Goal: Obtain resource: Download file/media

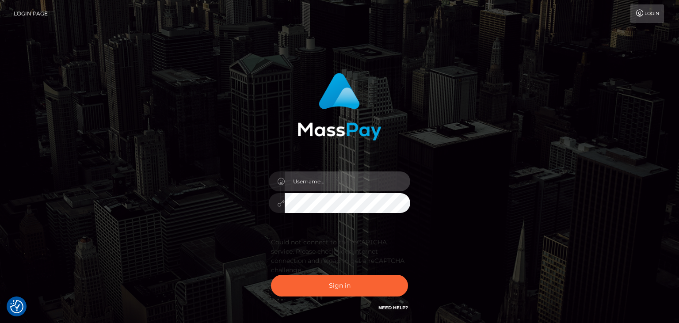
type input "faisal_uplift"
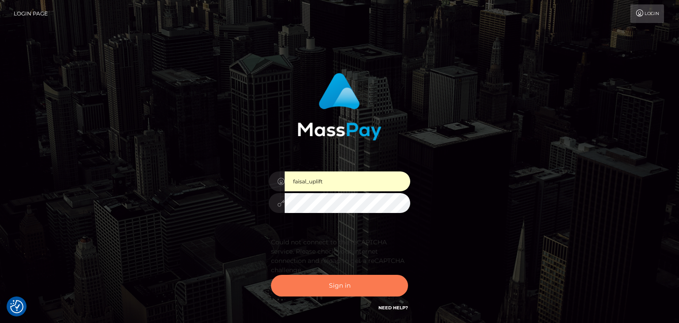
click at [339, 284] on button "Sign in" at bounding box center [339, 286] width 137 height 22
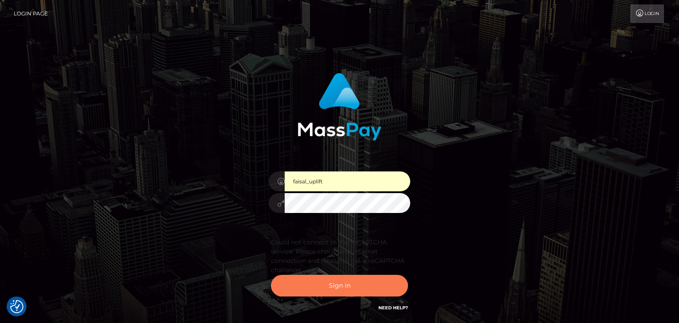
click at [339, 284] on button "Sign in" at bounding box center [339, 286] width 137 height 22
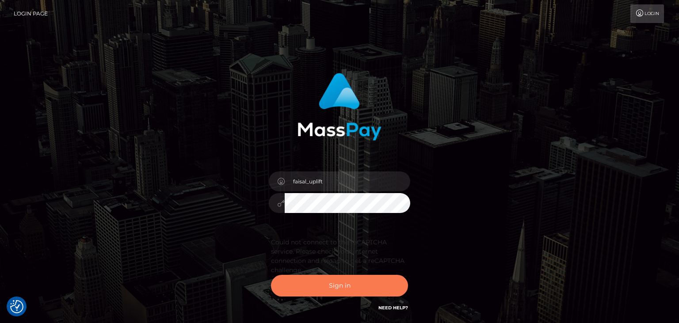
click at [321, 278] on button "Sign in" at bounding box center [339, 286] width 137 height 22
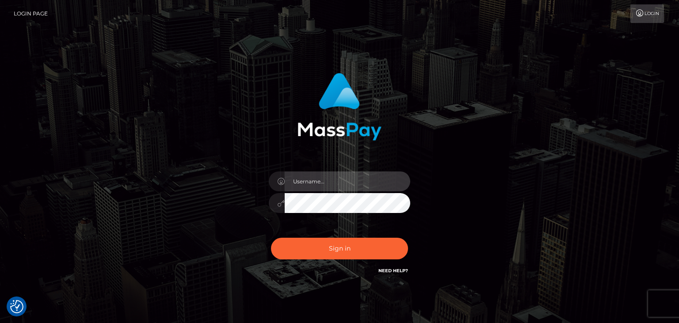
click at [321, 183] on input "text" at bounding box center [347, 181] width 125 height 20
type input "faisal_uplift"
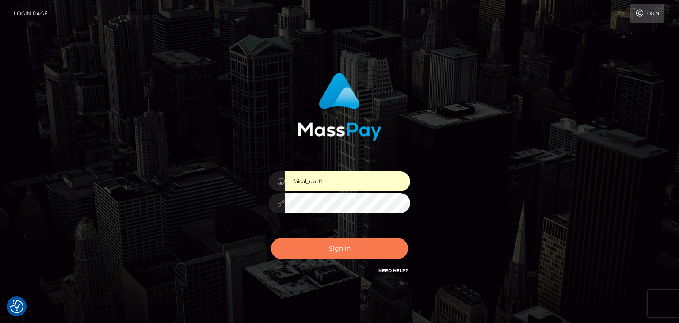
click at [330, 247] on button "Sign in" at bounding box center [339, 249] width 137 height 22
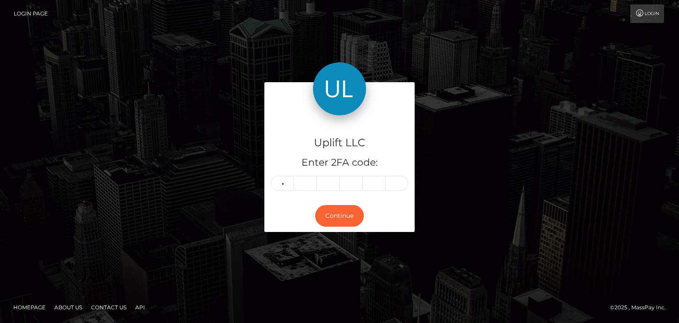
type input "4"
type input "6"
type input "4"
type input "2"
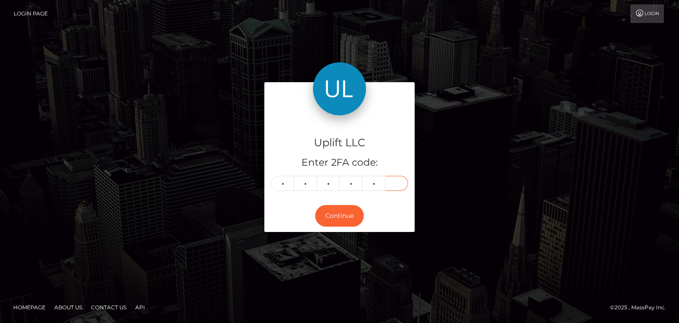
type input "6"
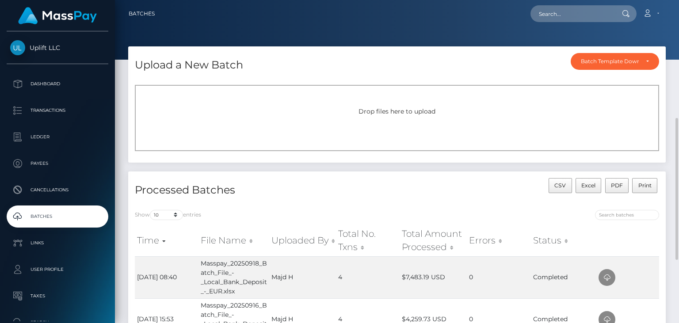
scroll to position [82, 0]
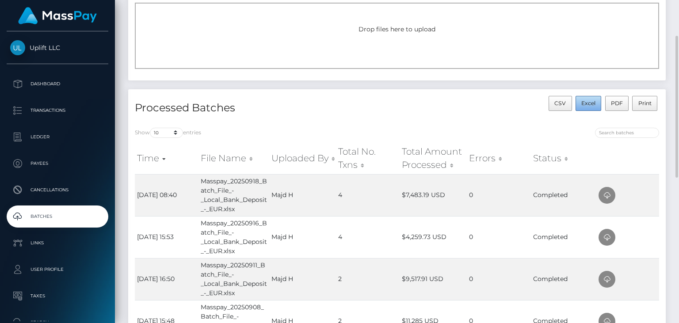
click at [590, 105] on span "Excel" at bounding box center [588, 103] width 14 height 7
click at [311, 81] on div "Upload a New Batch Batch Template Download AED payout ARS payout AUD payout BRL…" at bounding box center [397, 26] width 551 height 125
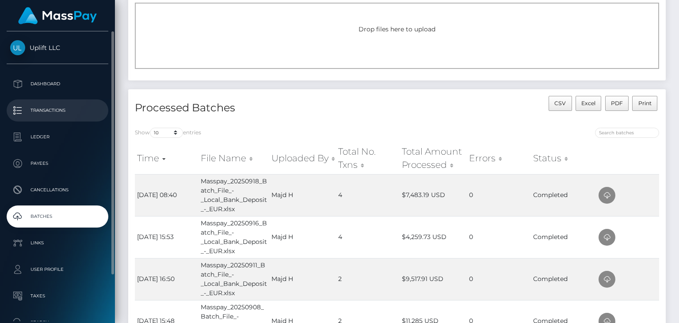
click at [65, 115] on p "Transactions" at bounding box center [57, 110] width 95 height 13
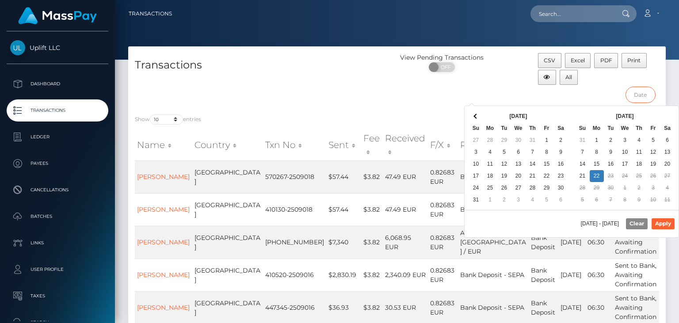
click at [631, 96] on input "text" at bounding box center [640, 95] width 30 height 16
click at [661, 220] on button "Apply" at bounding box center [662, 223] width 23 height 11
type input "09/15/2025 - 09/22/2025"
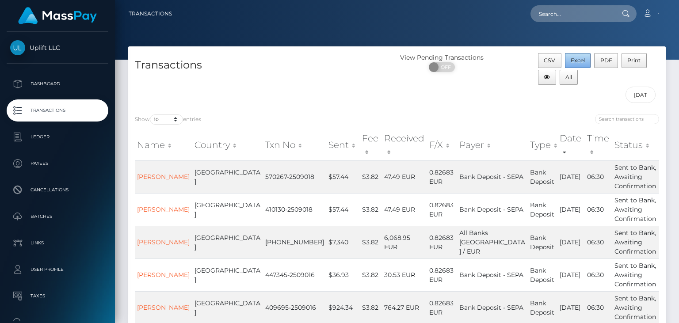
click at [572, 60] on span "Excel" at bounding box center [577, 60] width 14 height 7
click at [340, 93] on div "Transactions" at bounding box center [262, 80] width 269 height 54
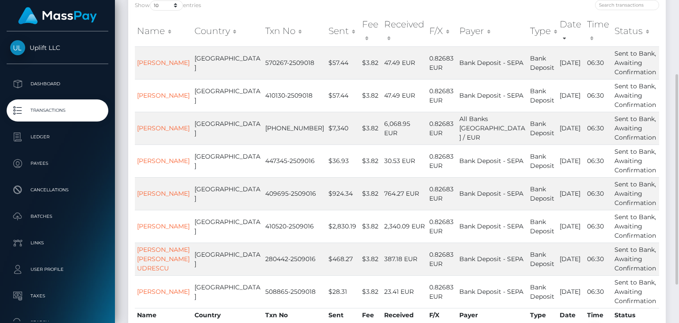
scroll to position [2, 0]
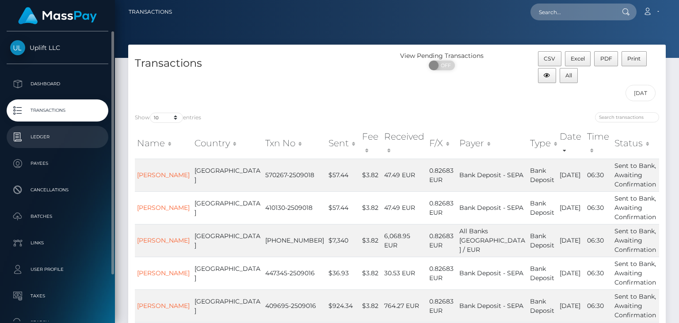
click at [33, 131] on p "Ledger" at bounding box center [57, 136] width 95 height 13
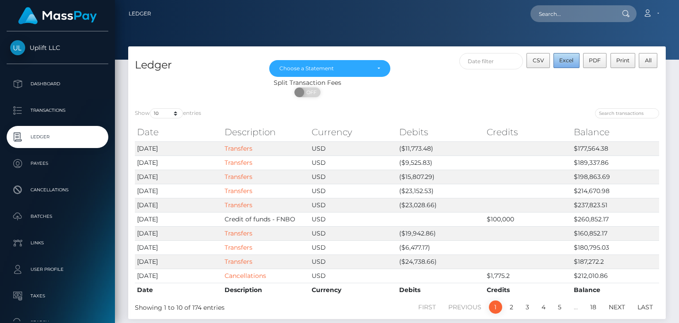
click at [566, 61] on span "Excel" at bounding box center [566, 60] width 14 height 7
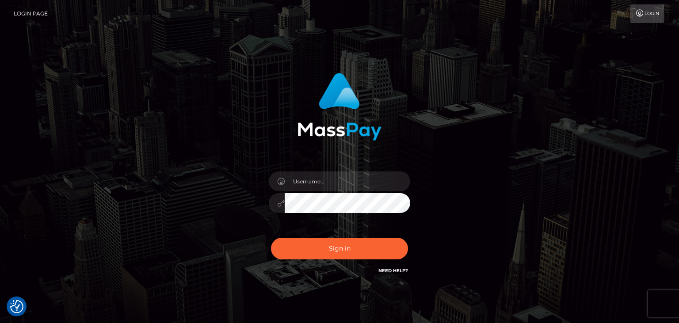
checkbox input "true"
